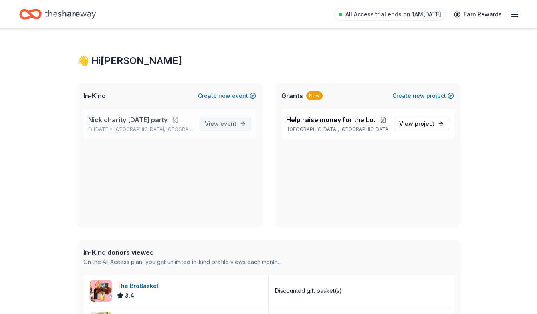
click at [226, 121] on span "event" at bounding box center [228, 123] width 16 height 7
click at [227, 120] on span "View event" at bounding box center [221, 124] width 32 height 10
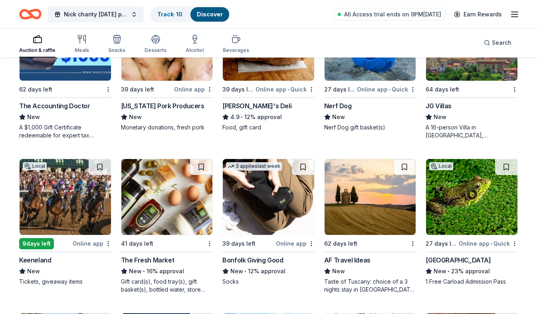
scroll to position [1782, 0]
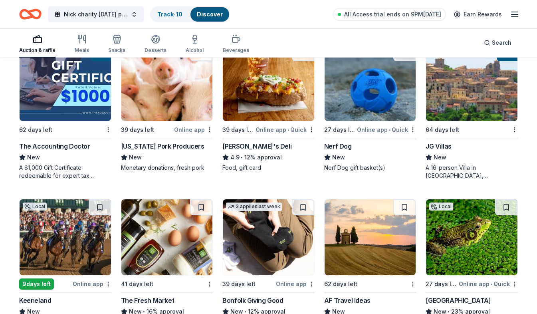
click at [390, 131] on span "•" at bounding box center [390, 130] width 2 height 6
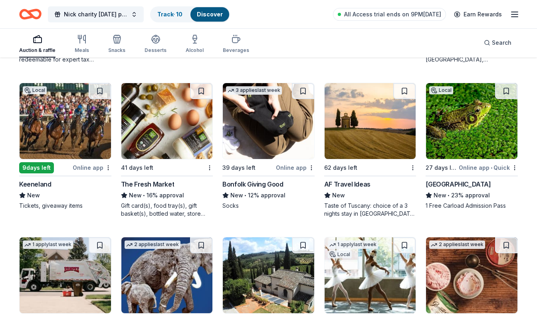
scroll to position [1902, 0]
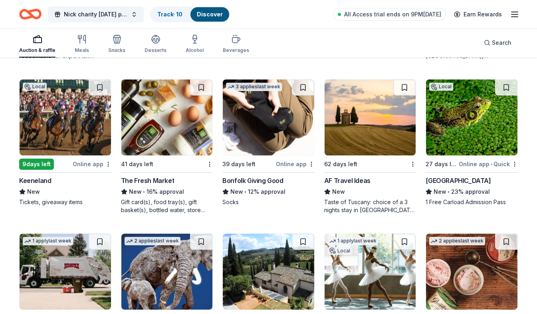
click at [185, 139] on img at bounding box center [166, 117] width 91 height 76
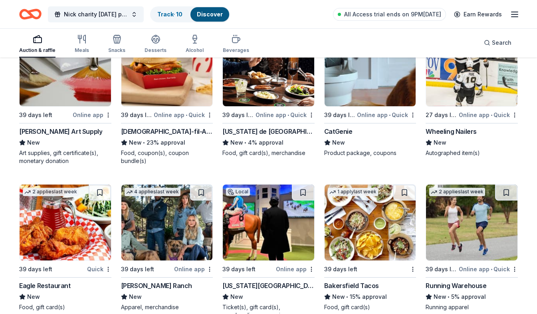
scroll to position [2539, 0]
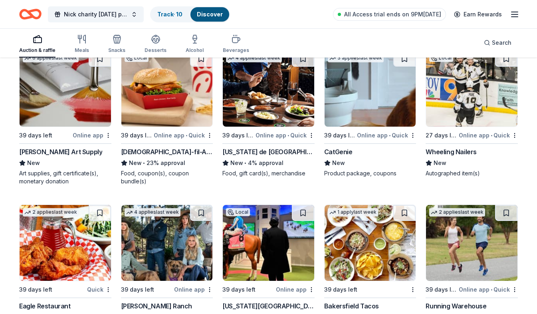
click at [281, 122] on img at bounding box center [268, 89] width 91 height 76
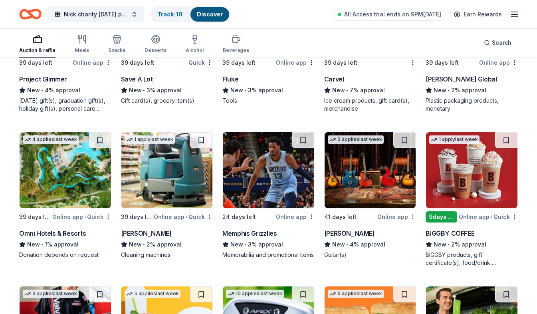
scroll to position [3724, 0]
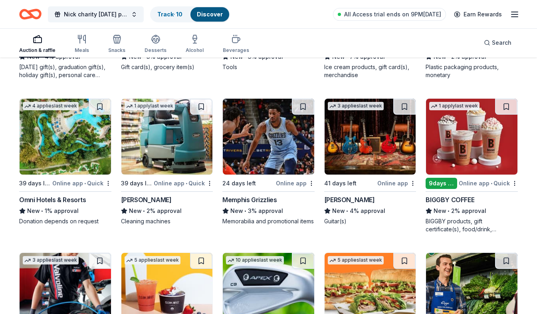
click at [460, 198] on div "BIGGBY COFFEE" at bounding box center [450, 200] width 49 height 10
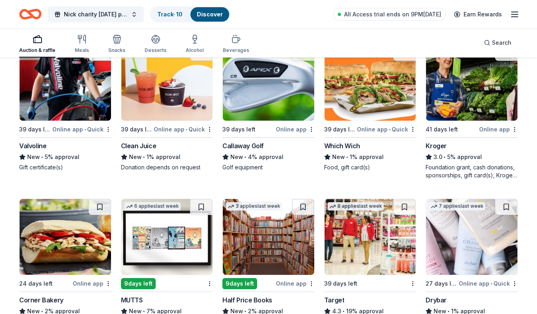
scroll to position [3942, 0]
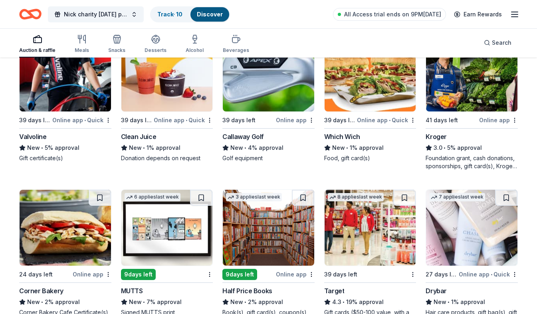
click at [494, 156] on div "Foundation grant, cash donations, sponsorships, gift card(s), Kroger products" at bounding box center [472, 162] width 92 height 16
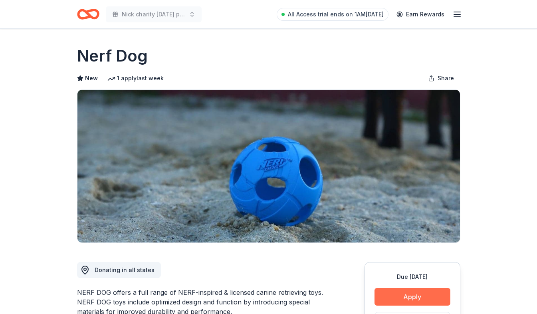
click at [423, 299] on button "Apply" at bounding box center [413, 297] width 76 height 18
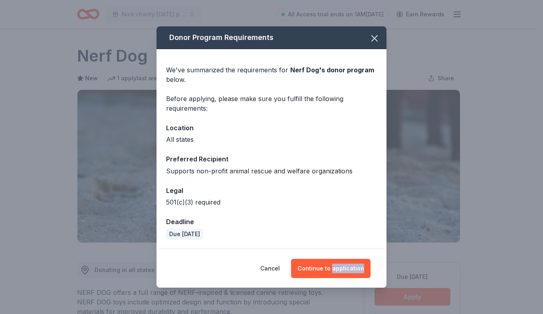
click at [423, 298] on div "Donor Program Requirements We've summarized the requirements for Nerf Dog 's do…" at bounding box center [271, 157] width 543 height 314
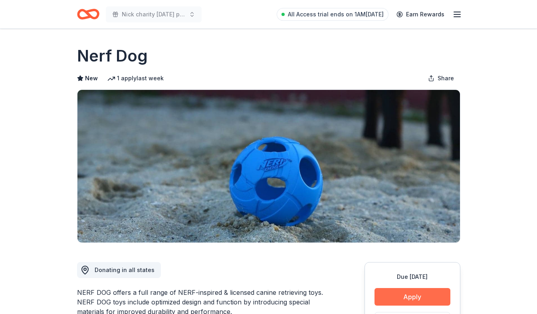
drag, startPoint x: 423, startPoint y: 299, endPoint x: 401, endPoint y: 296, distance: 21.7
click at [401, 296] on button "Apply" at bounding box center [413, 297] width 76 height 18
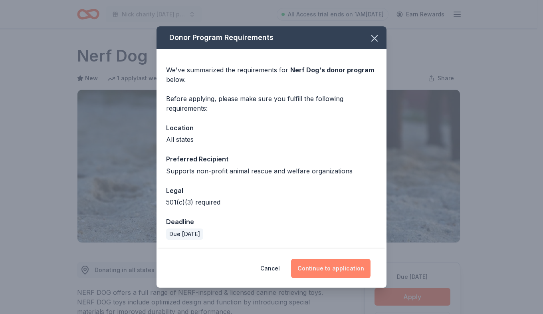
click at [366, 272] on button "Continue to application" at bounding box center [330, 268] width 79 height 19
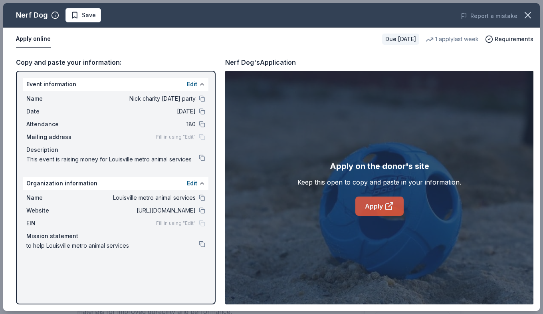
click at [378, 206] on link "Apply" at bounding box center [379, 205] width 48 height 19
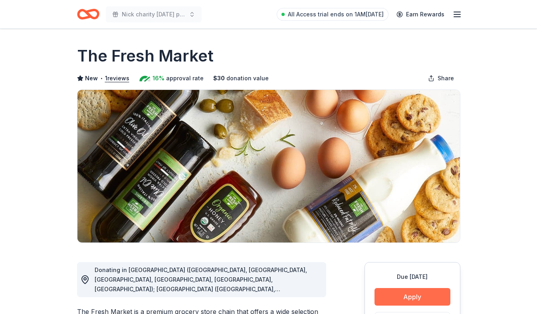
click at [425, 298] on button "Apply" at bounding box center [413, 297] width 76 height 18
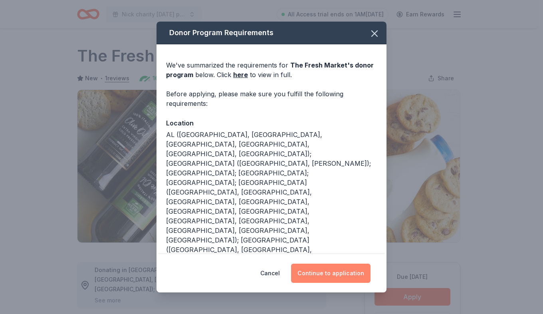
click at [343, 274] on button "Continue to application" at bounding box center [330, 273] width 79 height 19
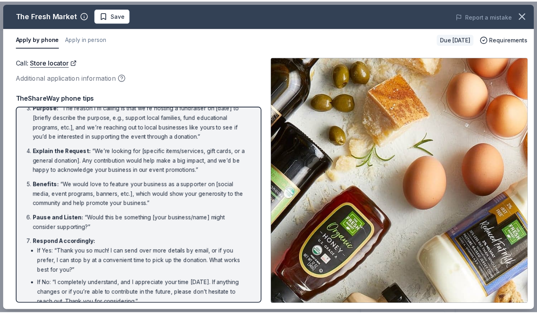
scroll to position [112, 0]
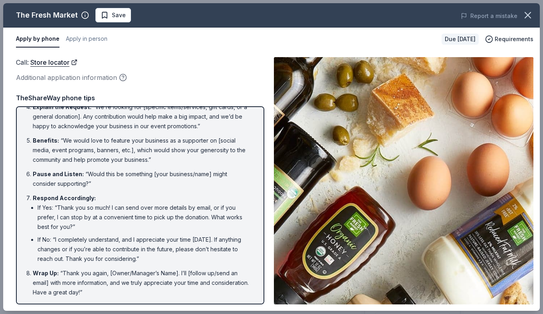
click at [52, 40] on button "Apply by phone" at bounding box center [38, 39] width 44 height 17
drag, startPoint x: 52, startPoint y: 40, endPoint x: 68, endPoint y: 40, distance: 16.4
click at [55, 40] on button "Apply by phone" at bounding box center [38, 39] width 44 height 17
click at [525, 16] on icon "button" at bounding box center [527, 15] width 11 height 11
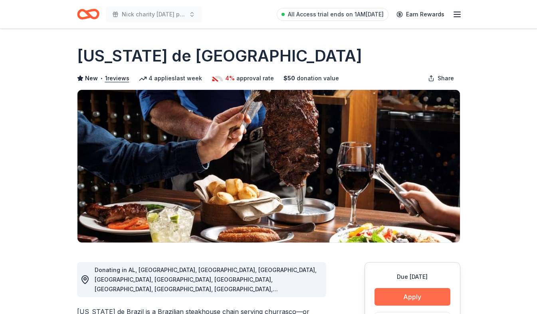
click at [425, 294] on button "Apply" at bounding box center [413, 297] width 76 height 18
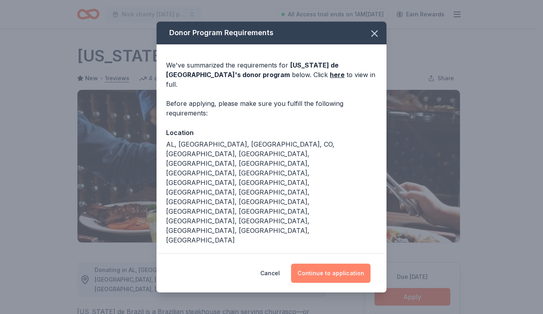
click at [339, 264] on button "Continue to application" at bounding box center [330, 273] width 79 height 19
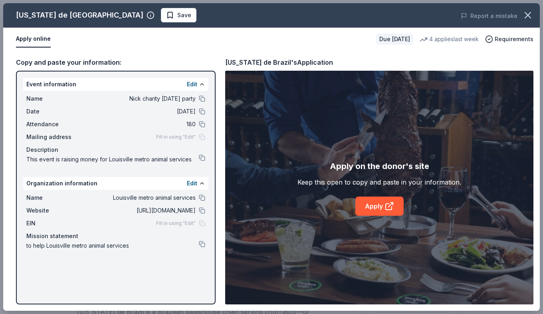
click at [383, 194] on div "Apply on the donor's site Keep this open to copy and paste in your information.…" at bounding box center [380, 188] width 164 height 56
click at [381, 202] on link "Apply" at bounding box center [379, 205] width 48 height 19
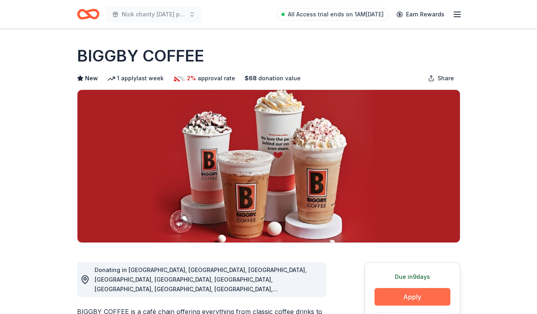
click at [414, 297] on button "Apply" at bounding box center [413, 297] width 76 height 18
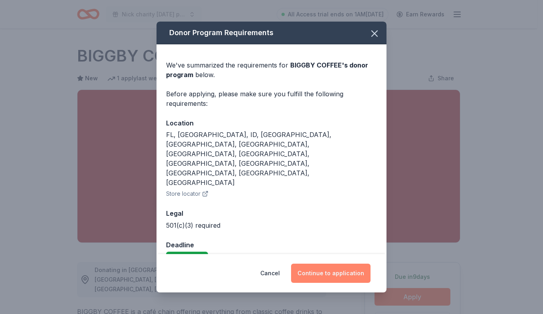
click at [343, 264] on button "Continue to application" at bounding box center [330, 273] width 79 height 19
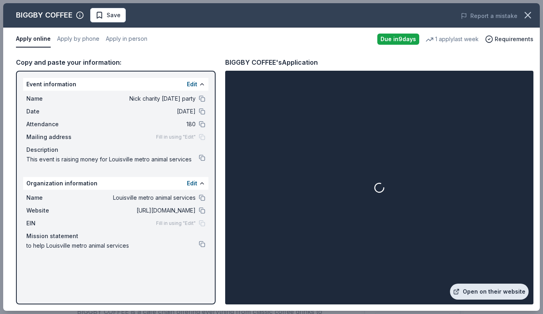
click at [464, 290] on link "Open on their website" at bounding box center [489, 292] width 79 height 16
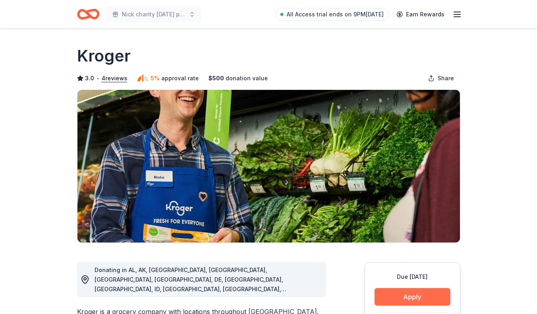
click at [438, 293] on button "Apply" at bounding box center [413, 297] width 76 height 18
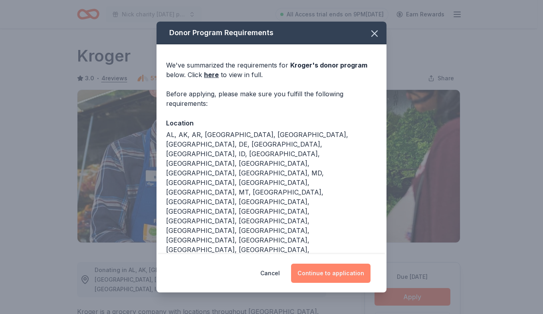
click at [334, 272] on button "Continue to application" at bounding box center [330, 273] width 79 height 19
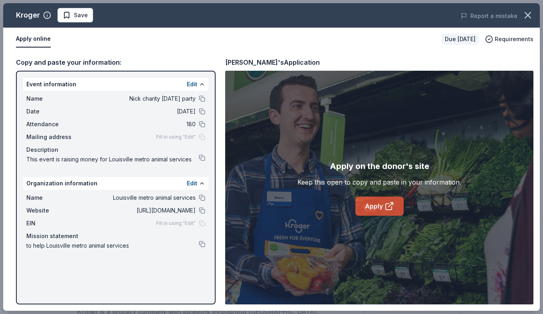
click at [382, 211] on link "Apply" at bounding box center [379, 205] width 48 height 19
